Goal: Entertainment & Leisure: Browse casually

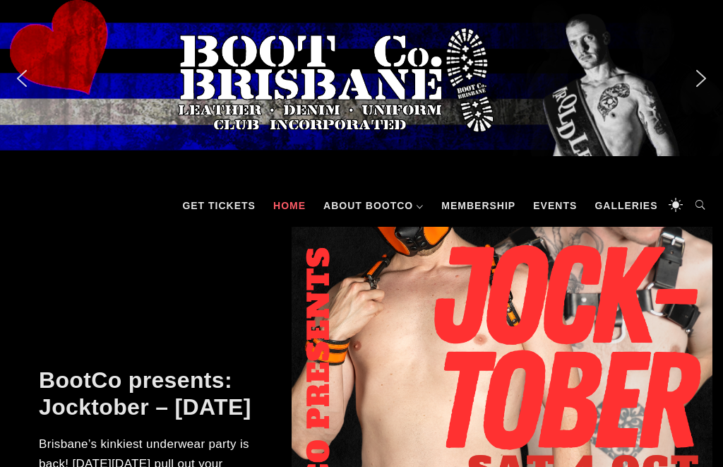
click at [619, 203] on link "Galleries" at bounding box center [625, 205] width 77 height 42
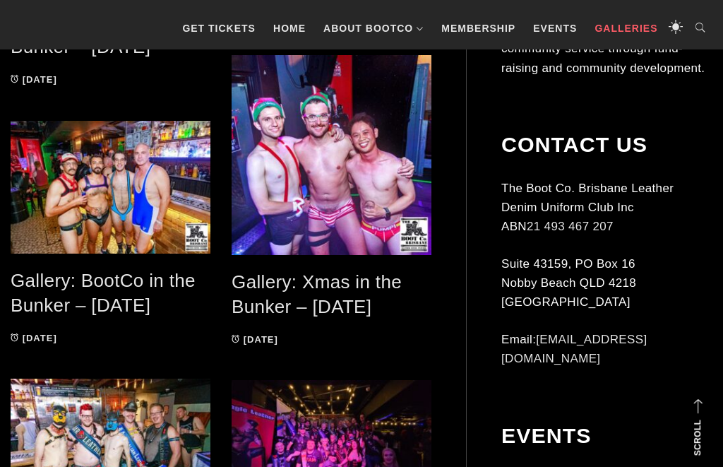
scroll to position [1349, 0]
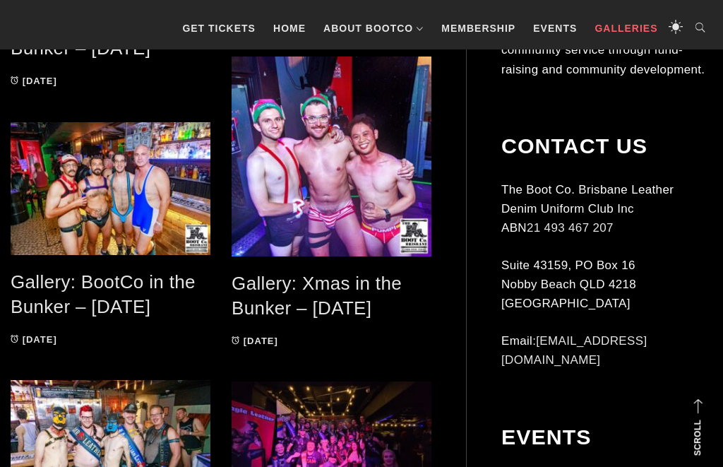
click at [262, 300] on link "Gallery: Xmas in the Bunker – [DATE]" at bounding box center [317, 295] width 170 height 46
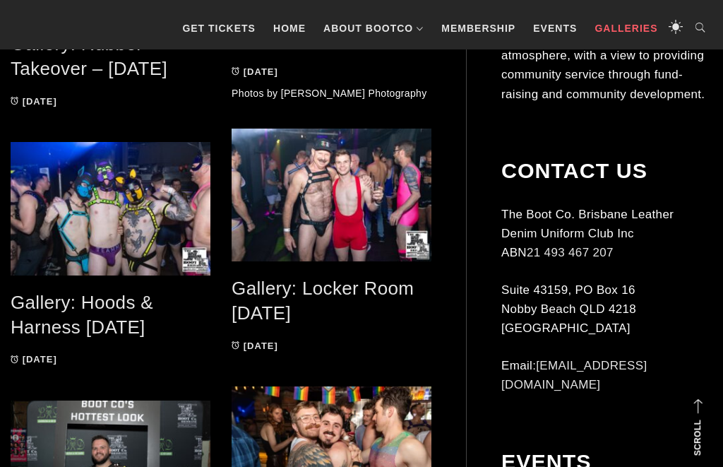
scroll to position [2330, 0]
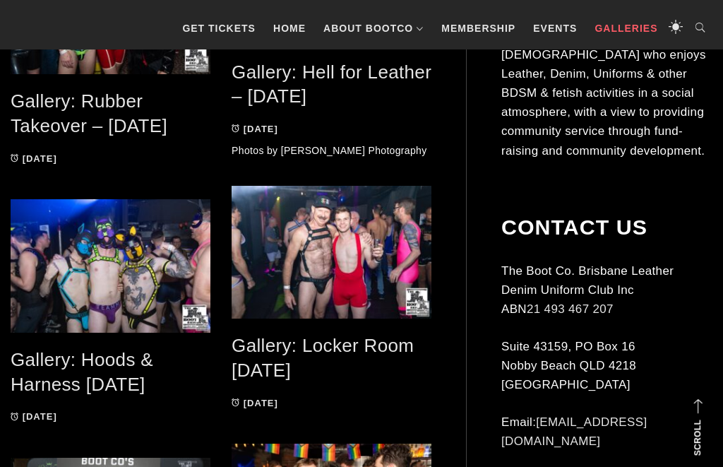
click at [258, 299] on span at bounding box center [332, 252] width 200 height 133
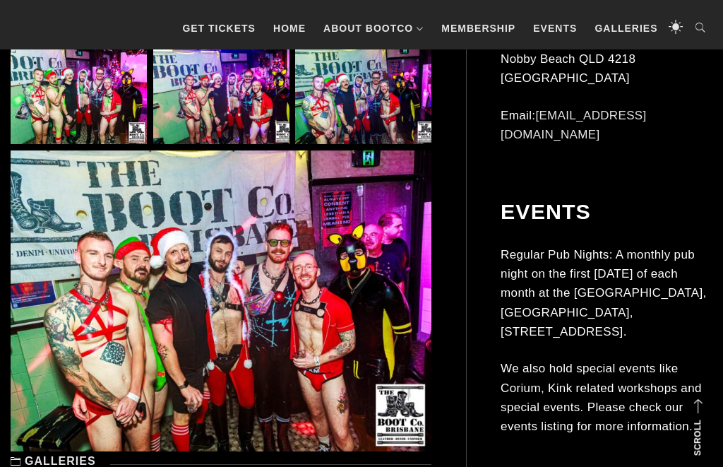
scroll to position [7464, 0]
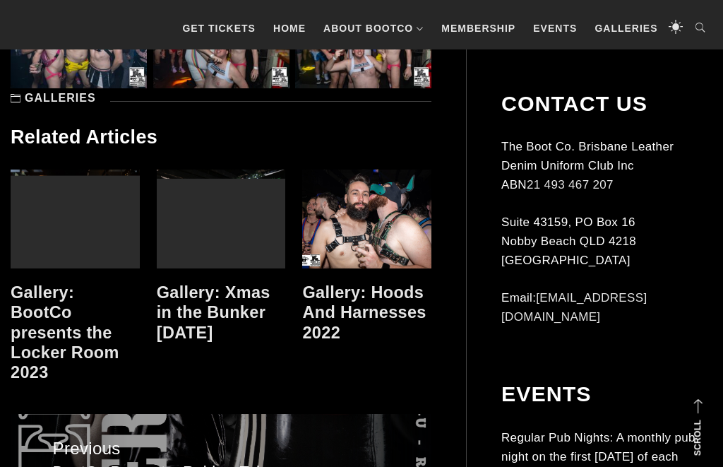
scroll to position [2148, 0]
